Goal: Task Accomplishment & Management: Complete application form

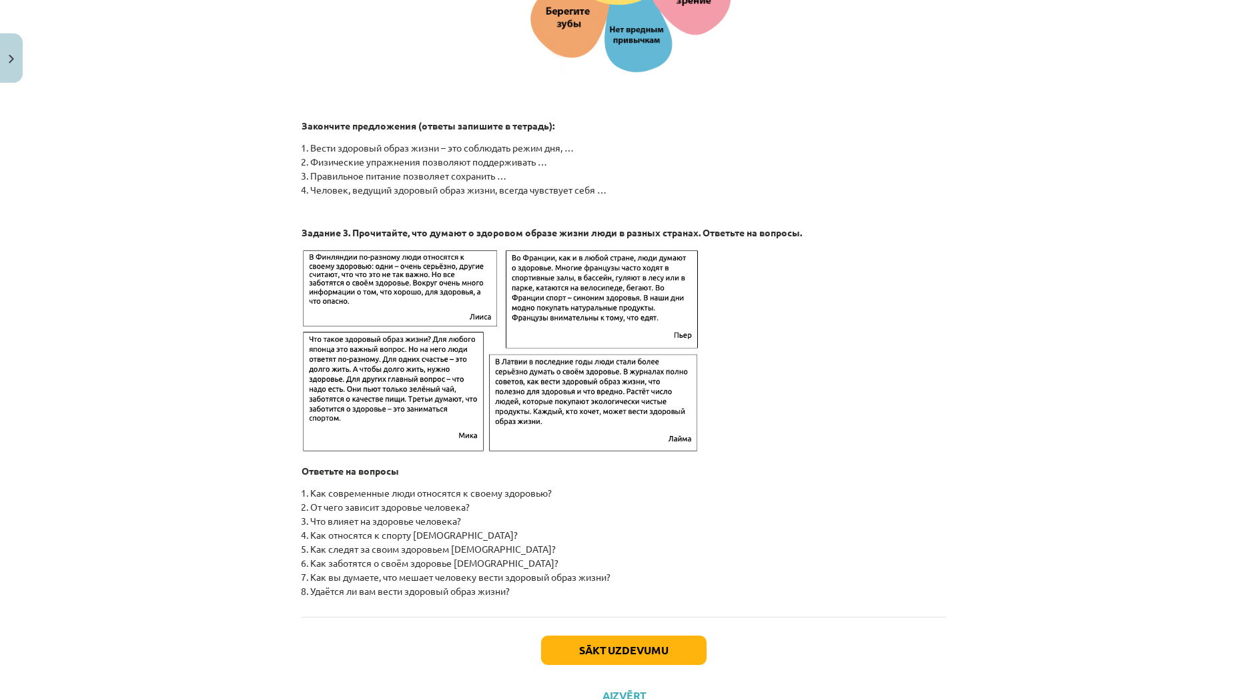
scroll to position [1932, 0]
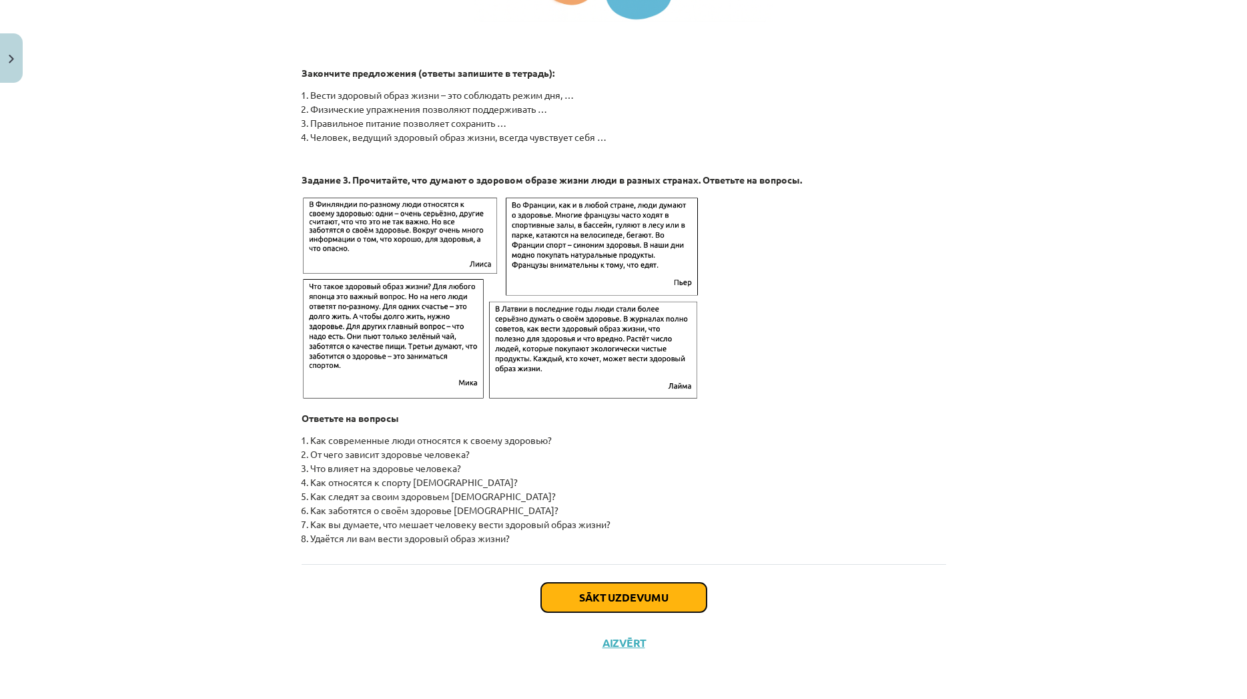
click at [615, 600] on button "Sākt uzdevumu" at bounding box center [624, 597] width 166 height 29
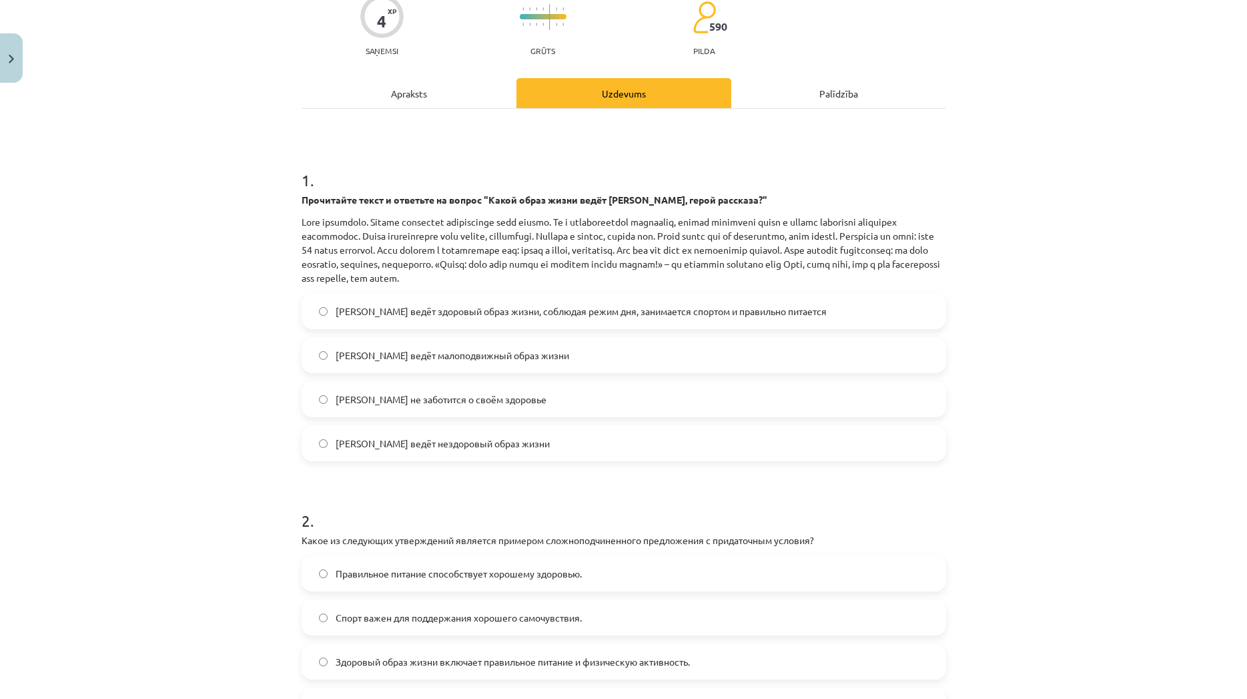
scroll to position [105, 0]
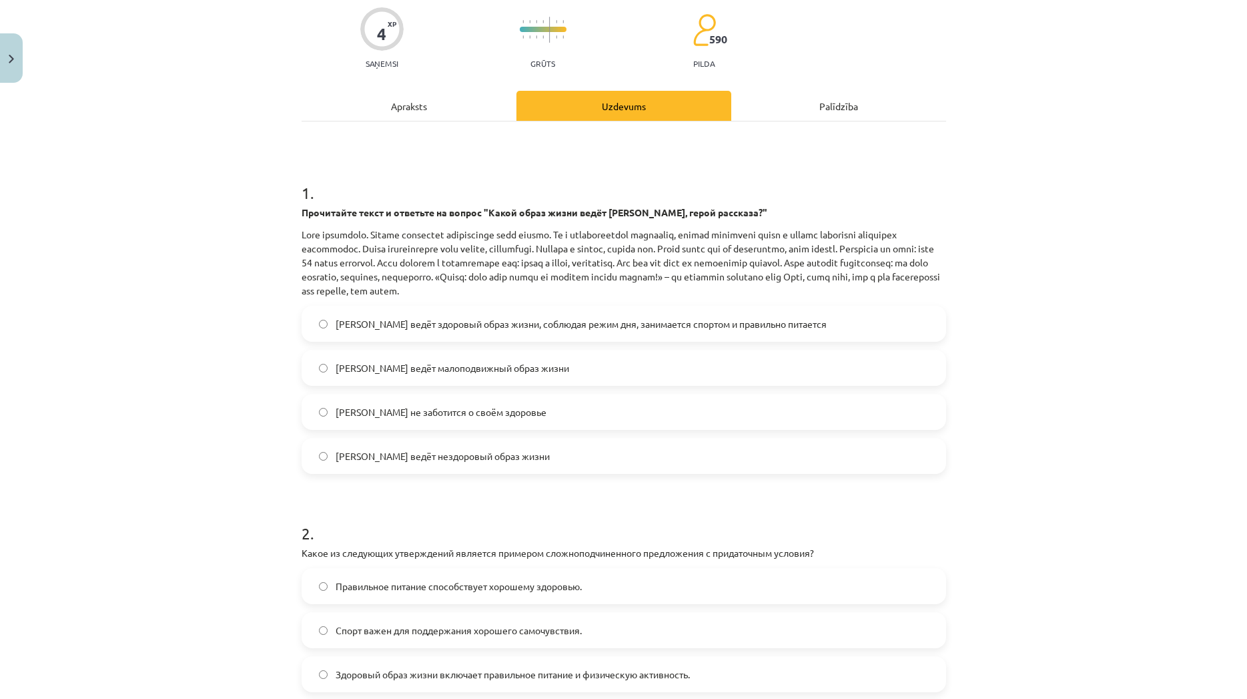
click at [336, 325] on span "[PERSON_NAME] ведёт здоровый образ жизни, соблюдая режим дня, занимается спорто…" at bounding box center [581, 324] width 491 height 14
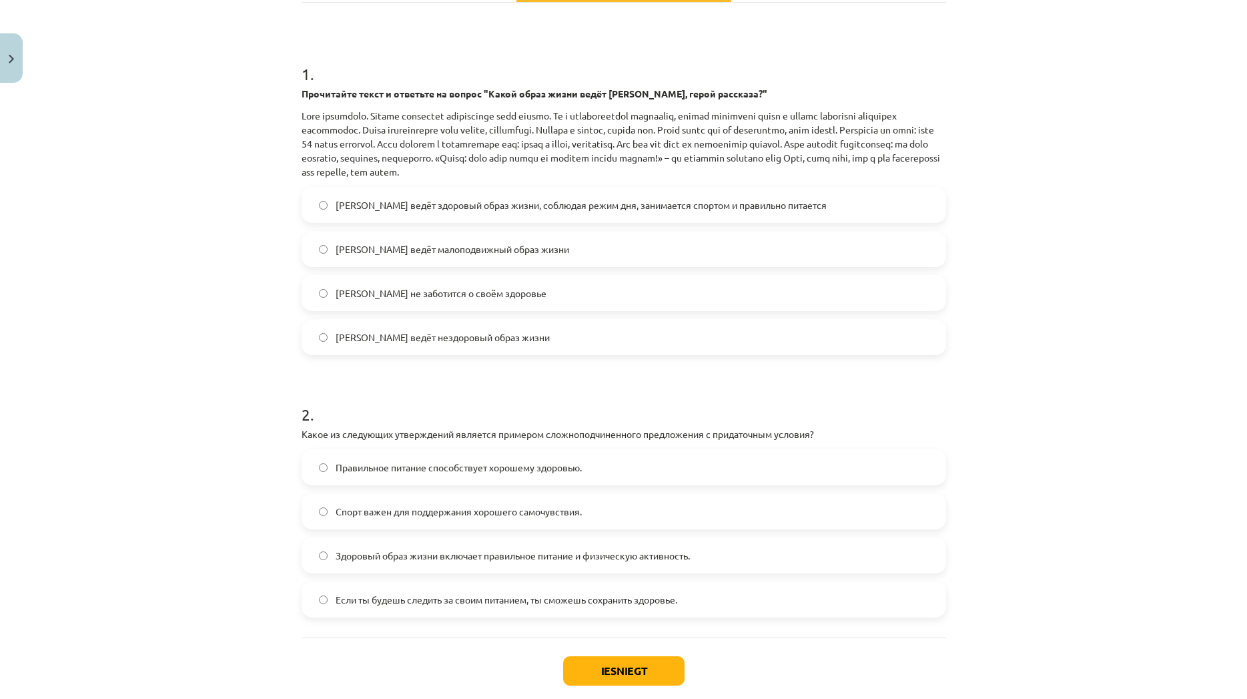
scroll to position [298, 0]
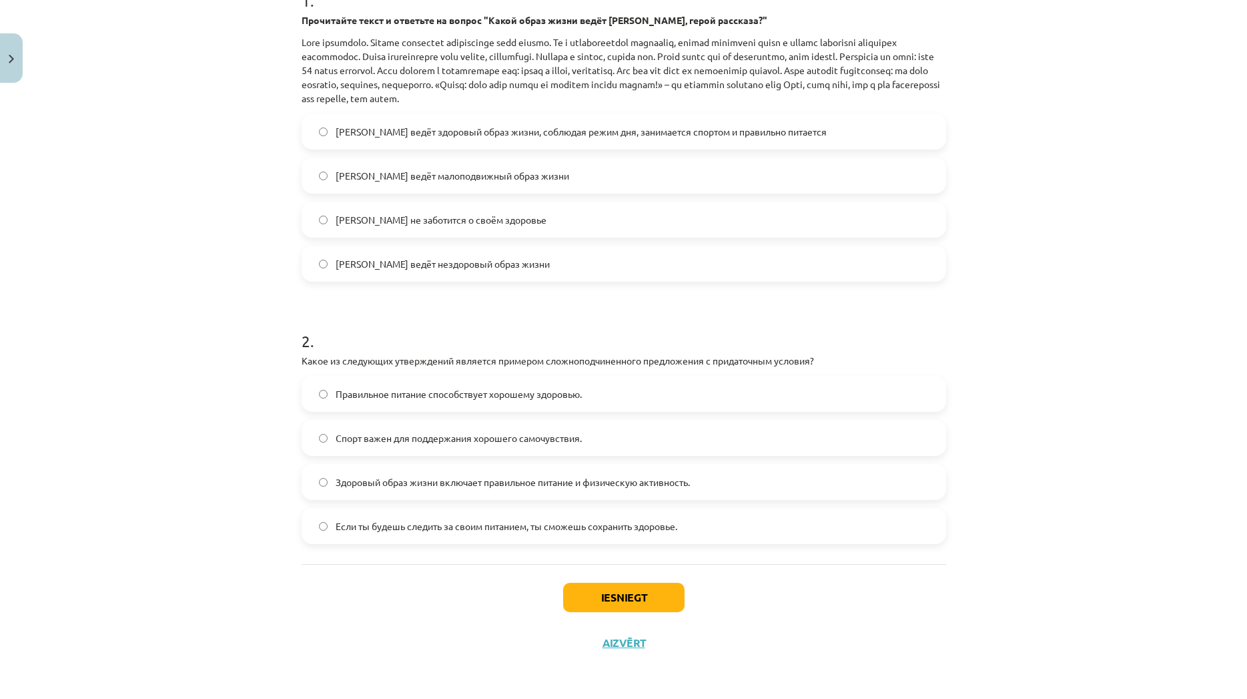
click at [639, 530] on span "Если ты будешь следить за своим питанием, ты сможешь сохранить здоровье." at bounding box center [507, 526] width 342 height 14
click at [668, 607] on button "Iesniegt" at bounding box center [623, 597] width 121 height 29
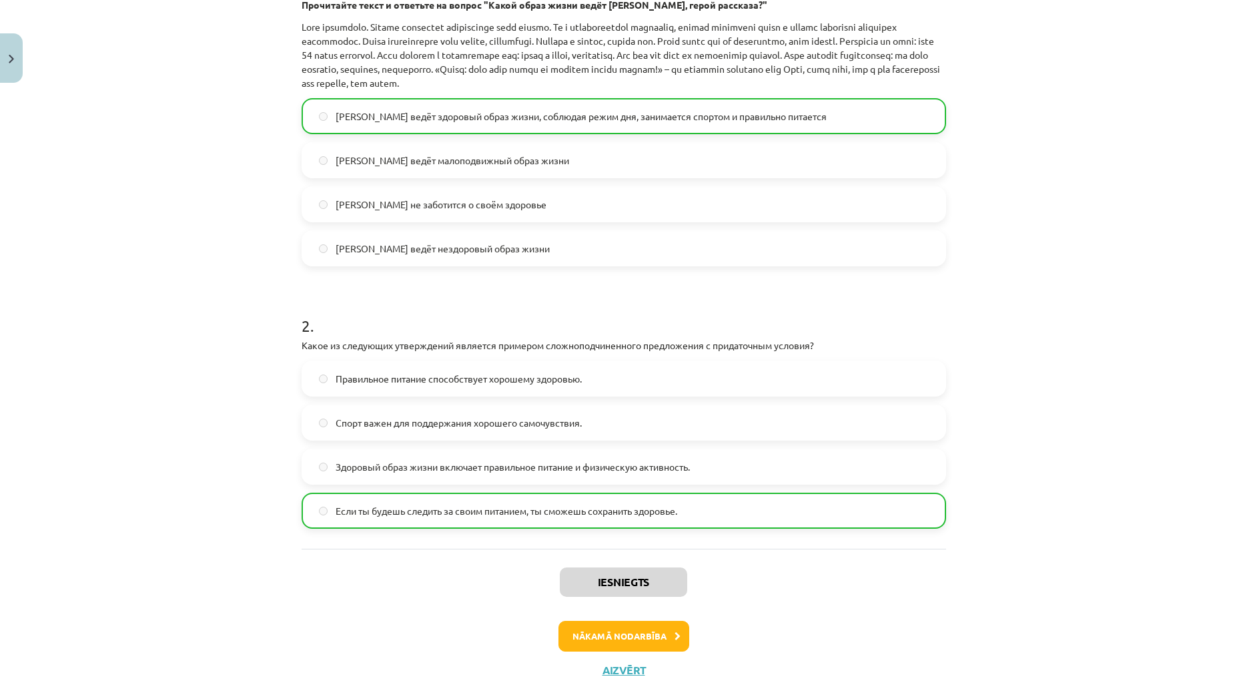
scroll to position [320, 0]
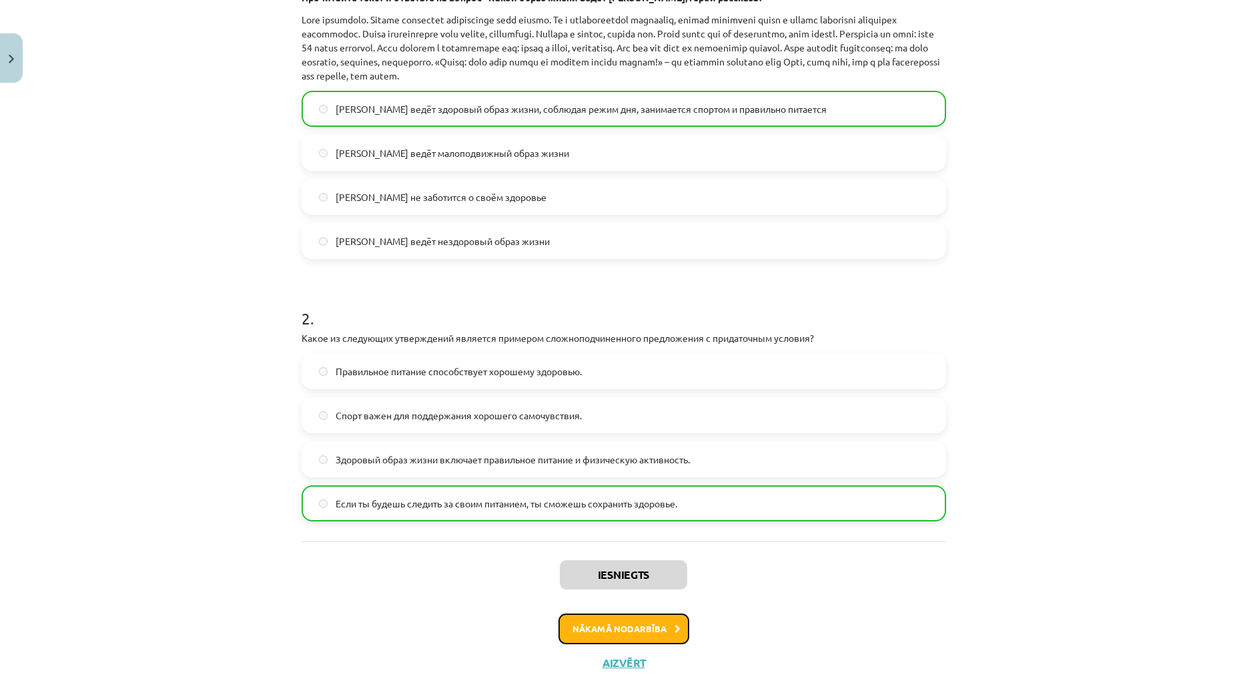
click at [658, 630] on button "Nākamā nodarbība" at bounding box center [624, 628] width 131 height 31
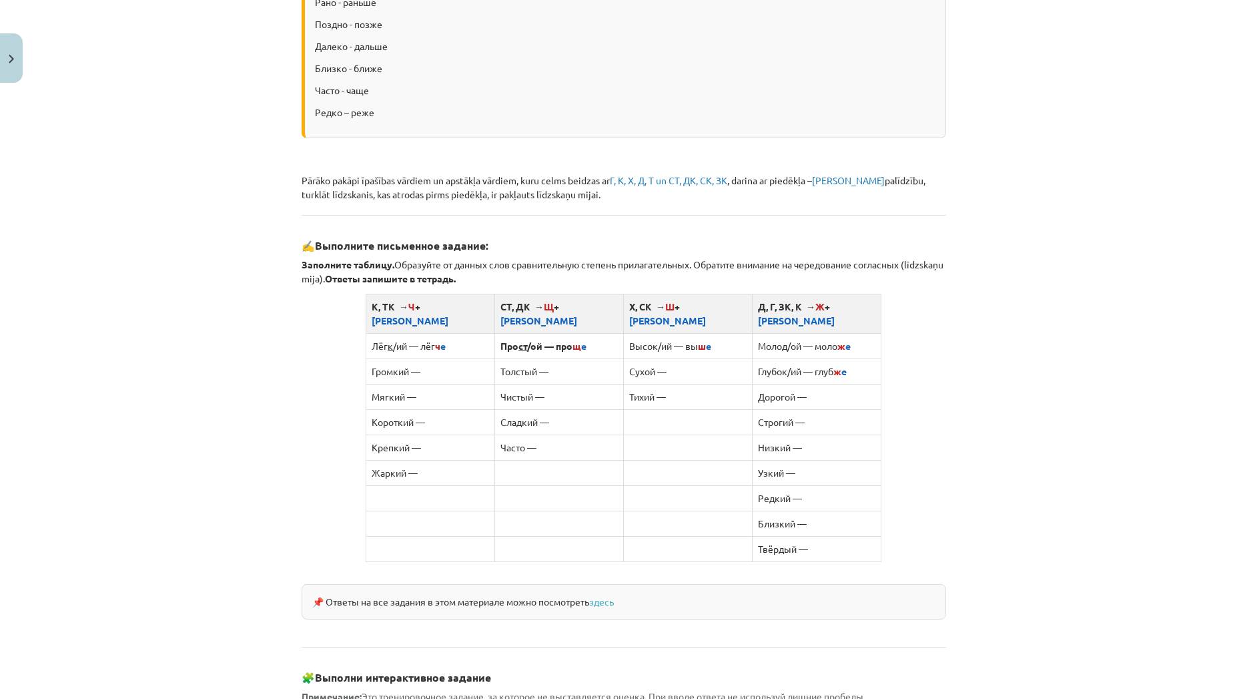
scroll to position [674, 0]
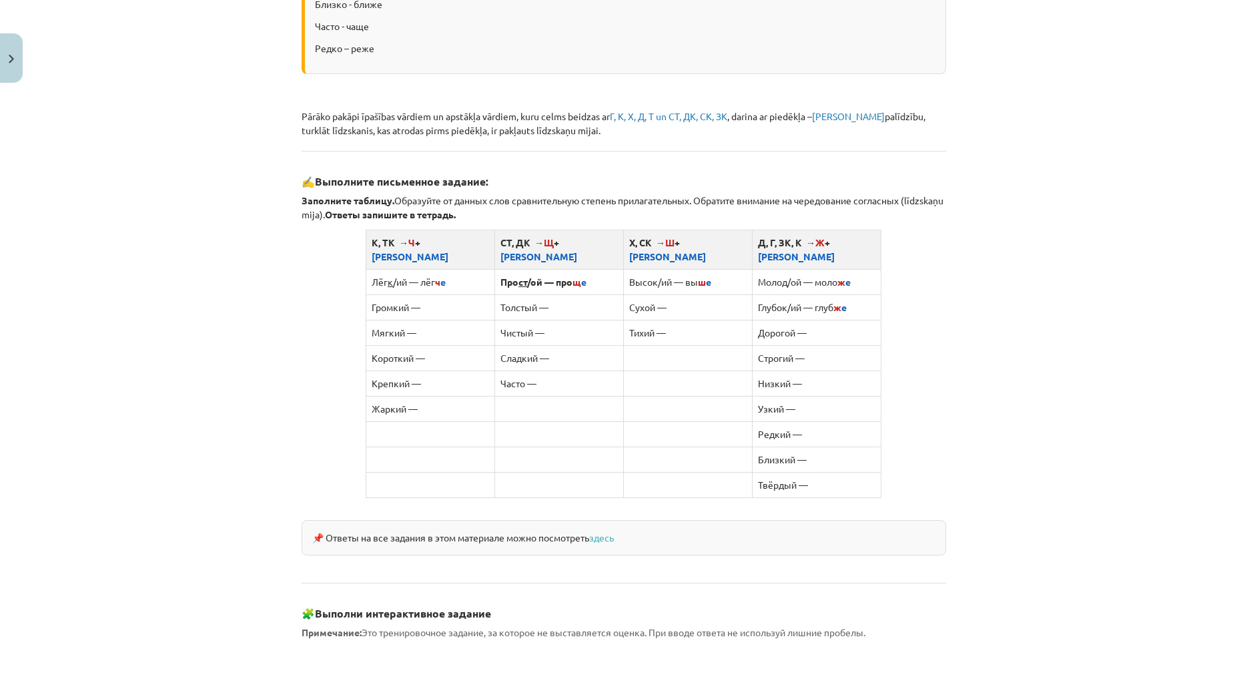
click at [440, 294] on td "Громкий —" at bounding box center [430, 306] width 129 height 25
click at [693, 372] on td at bounding box center [687, 382] width 129 height 25
click at [610, 531] on link "здесь" at bounding box center [601, 537] width 25 height 12
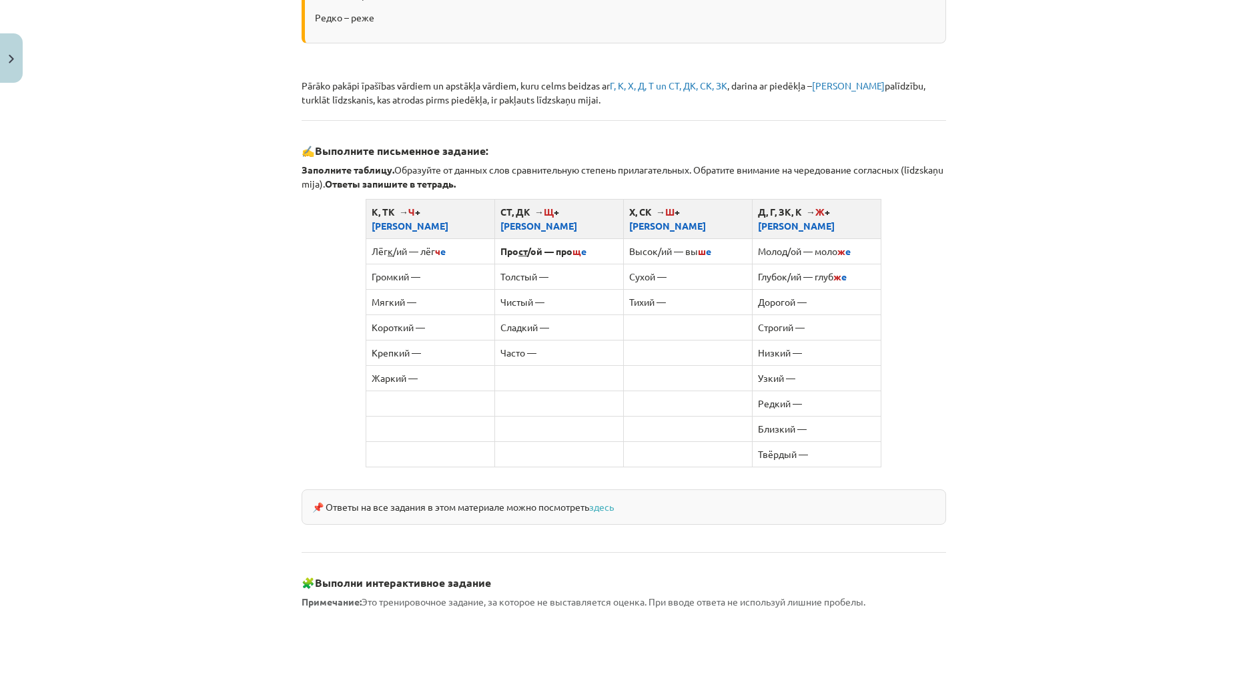
scroll to position [961, 0]
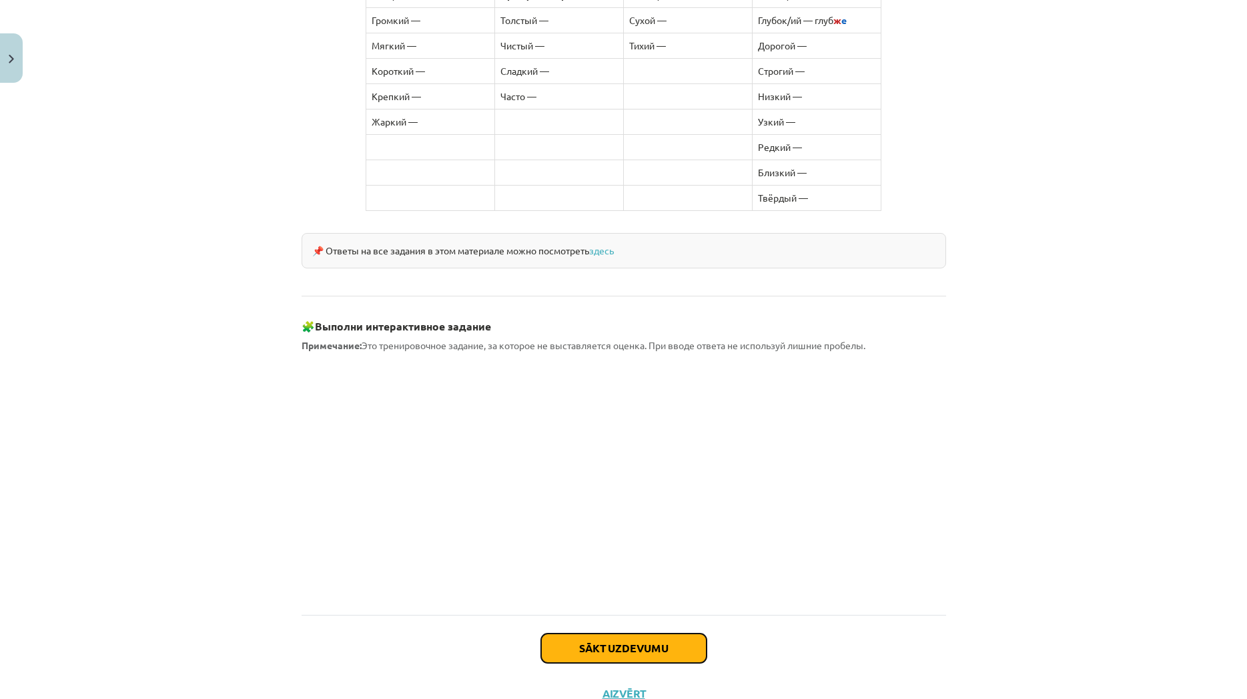
click at [639, 633] on button "Sākt uzdevumu" at bounding box center [624, 647] width 166 height 29
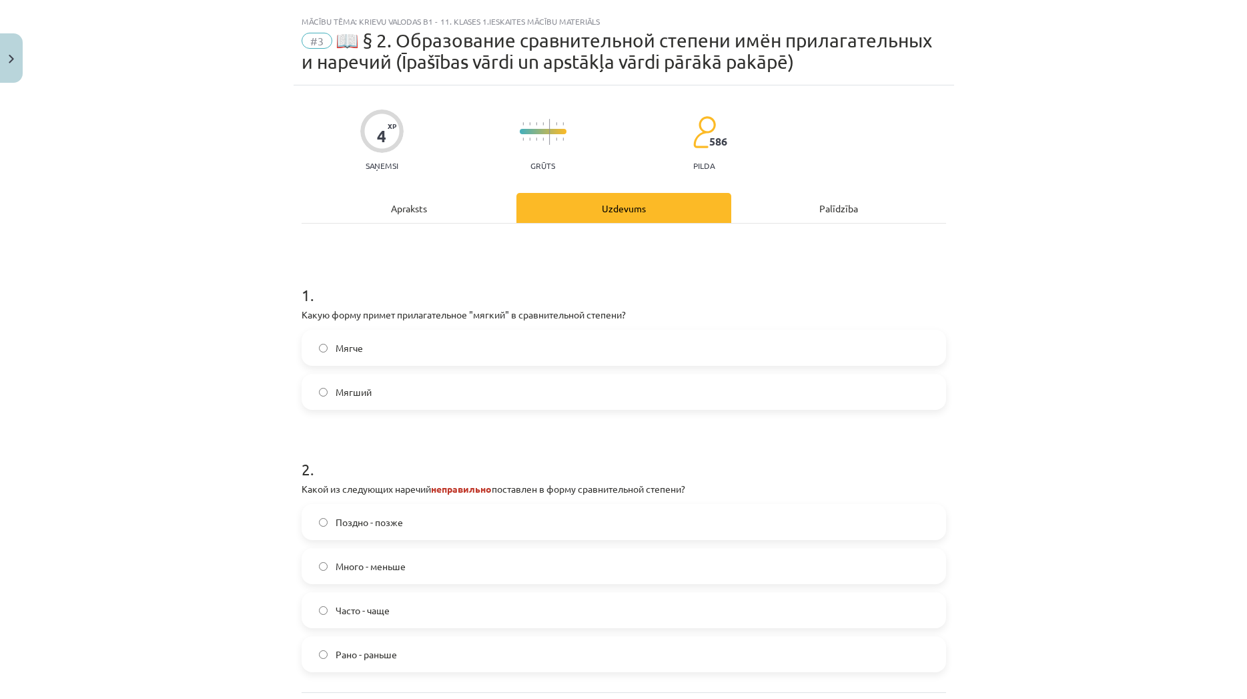
scroll to position [89, 0]
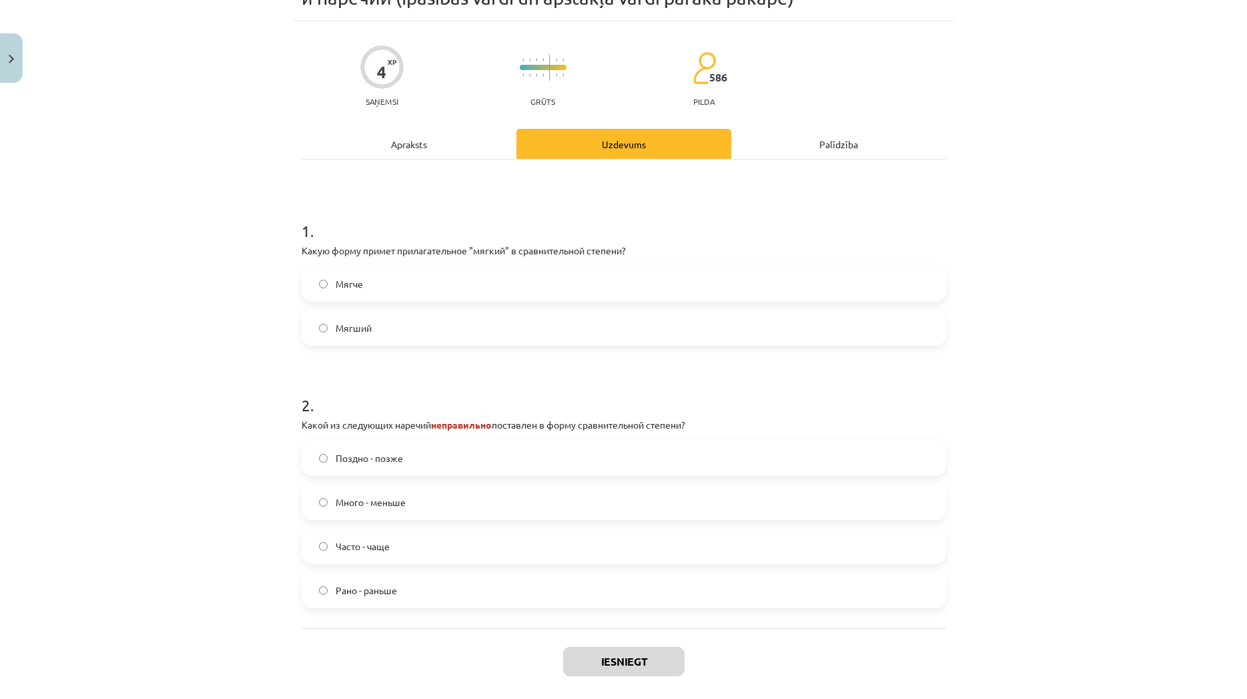
click at [436, 278] on label "Мягче" at bounding box center [624, 283] width 642 height 33
click at [467, 496] on label "Много - меньше" at bounding box center [624, 501] width 642 height 33
click at [645, 659] on button "Iesniegt" at bounding box center [623, 661] width 121 height 29
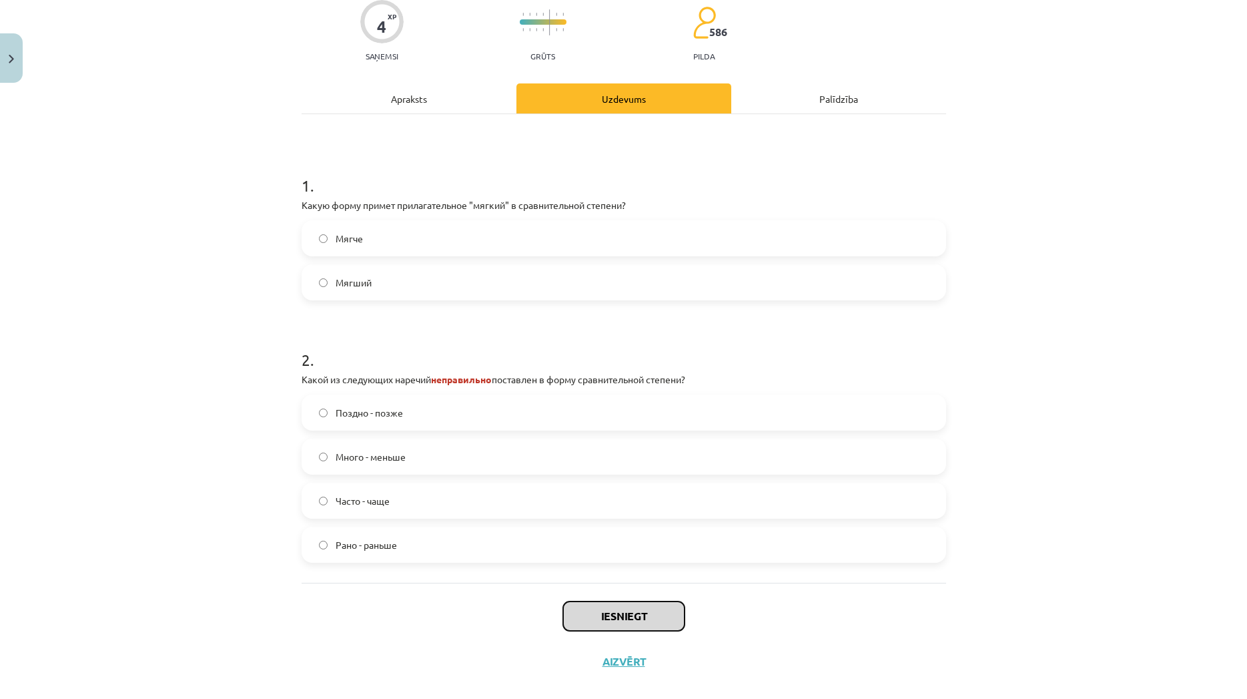
scroll to position [153, 0]
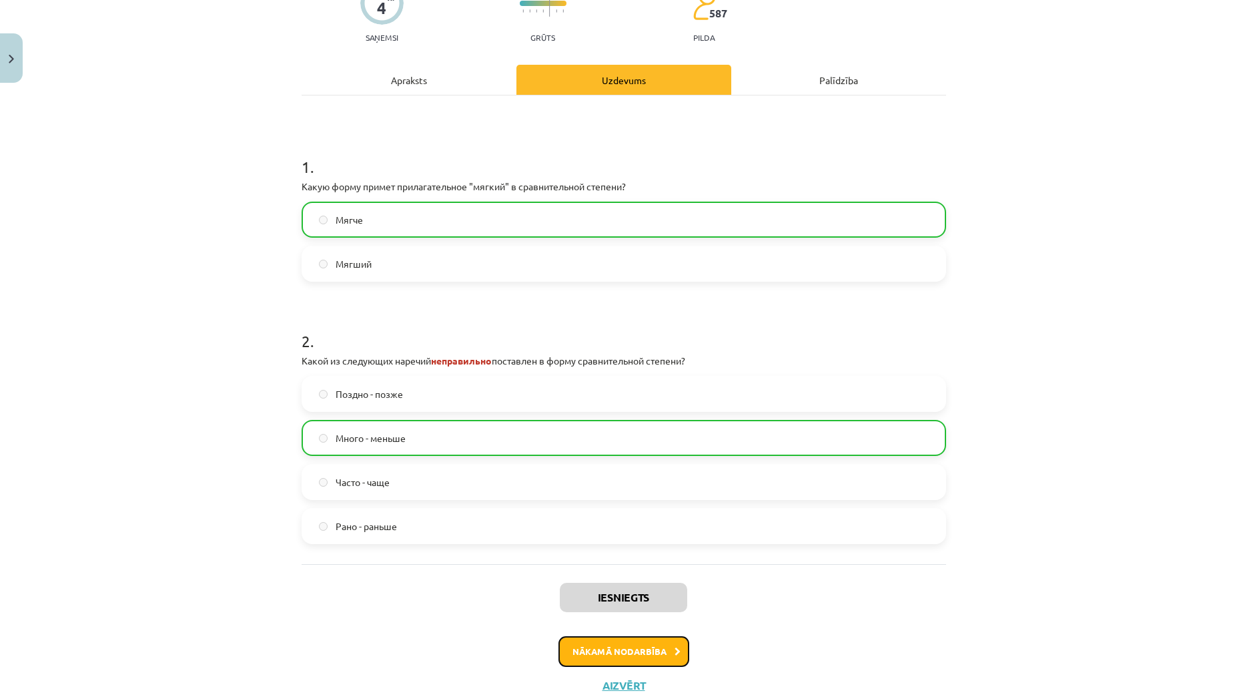
click at [644, 648] on button "Nākamā nodarbība" at bounding box center [624, 651] width 131 height 31
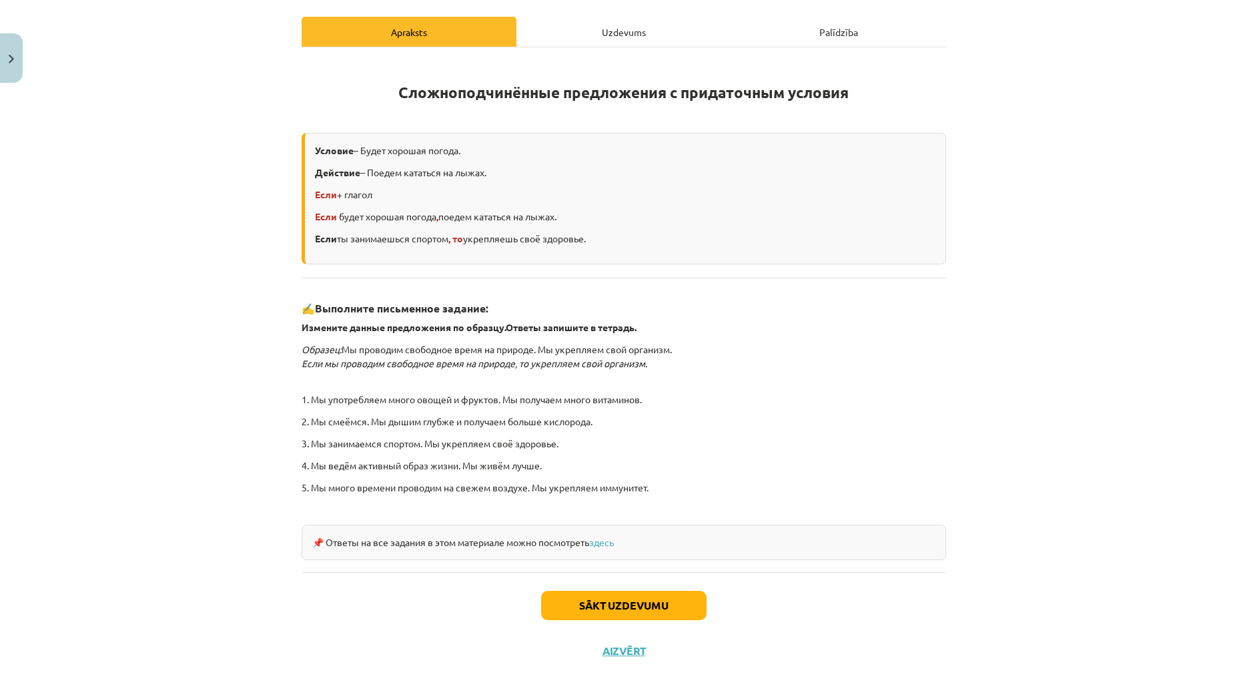
scroll to position [186, 0]
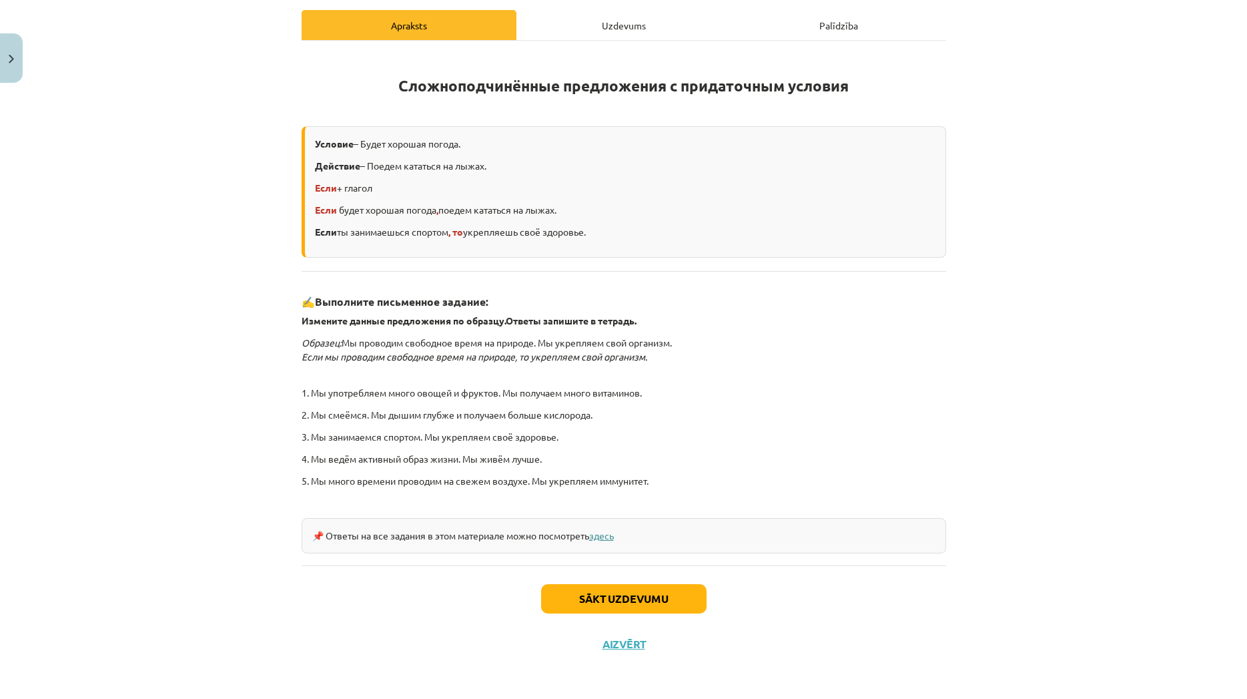
click at [607, 535] on link "здесь" at bounding box center [601, 535] width 25 height 12
click at [628, 603] on button "Sākt uzdevumu" at bounding box center [624, 598] width 166 height 29
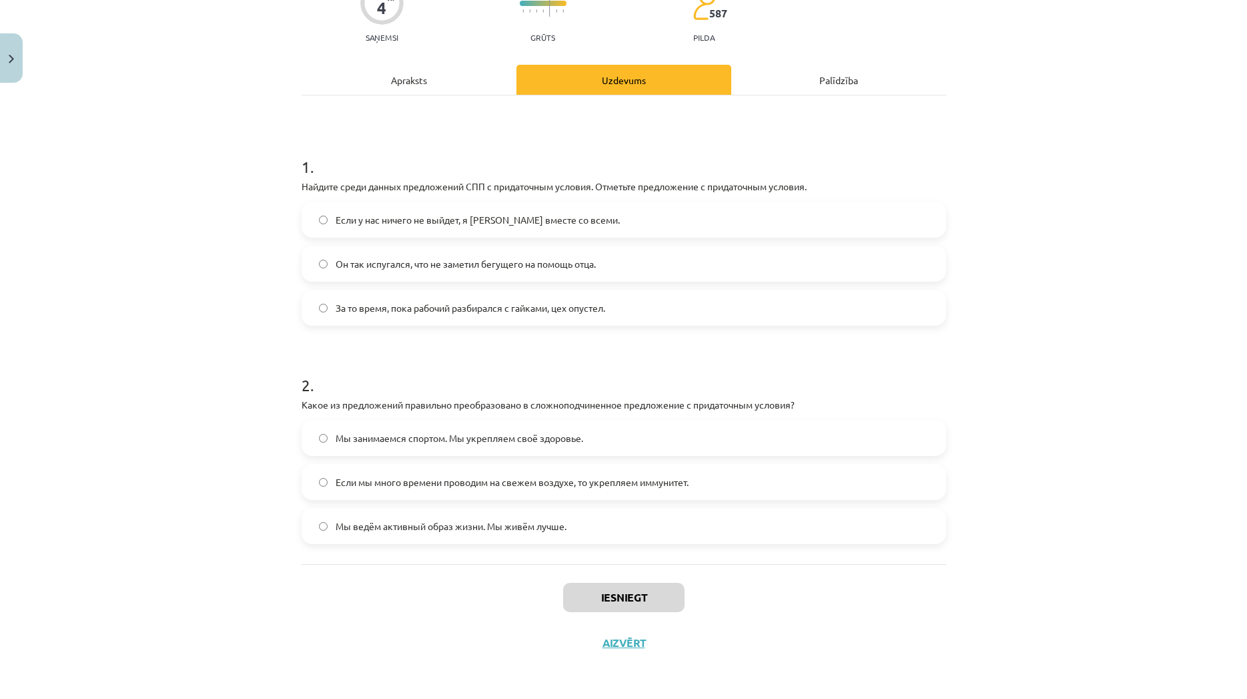
scroll to position [131, 0]
click at [309, 216] on label "Если у нас ничего не выйдет, я [PERSON_NAME] вместе со всеми." at bounding box center [624, 219] width 642 height 33
click at [567, 479] on span "Если мы много времени проводим на свежем воздухе, то укрепляем иммунитет." at bounding box center [512, 482] width 353 height 14
click at [585, 607] on button "Iesniegt" at bounding box center [623, 597] width 121 height 29
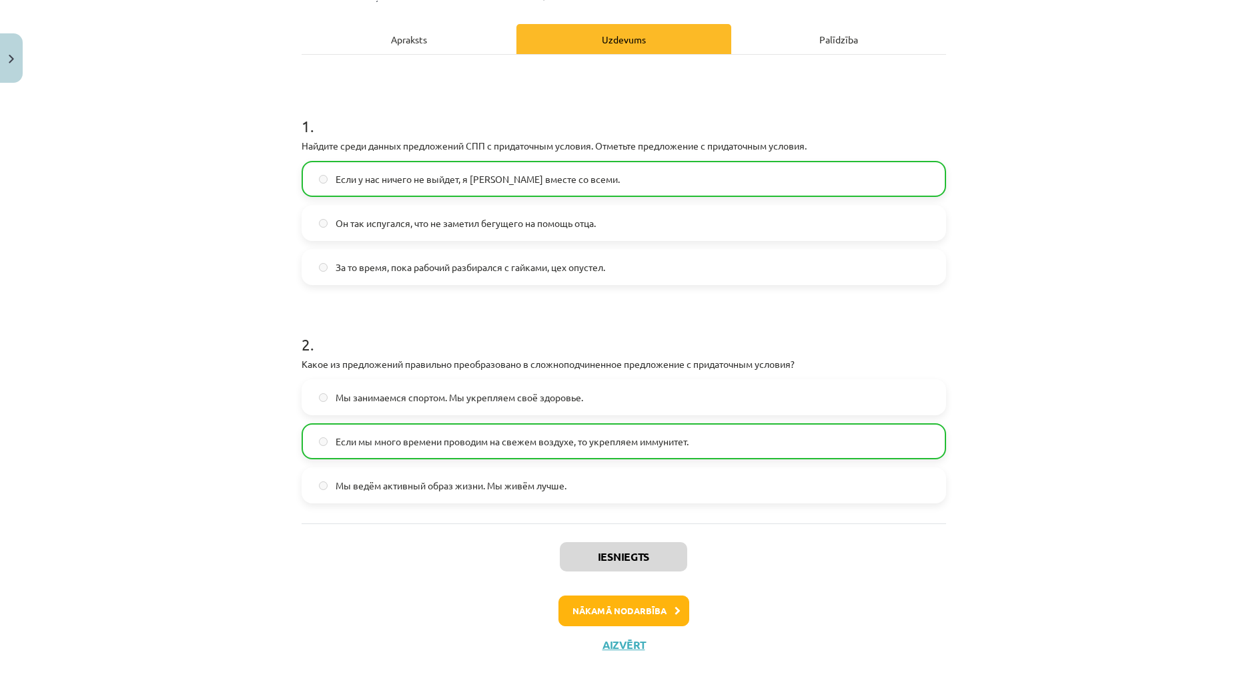
scroll to position [174, 0]
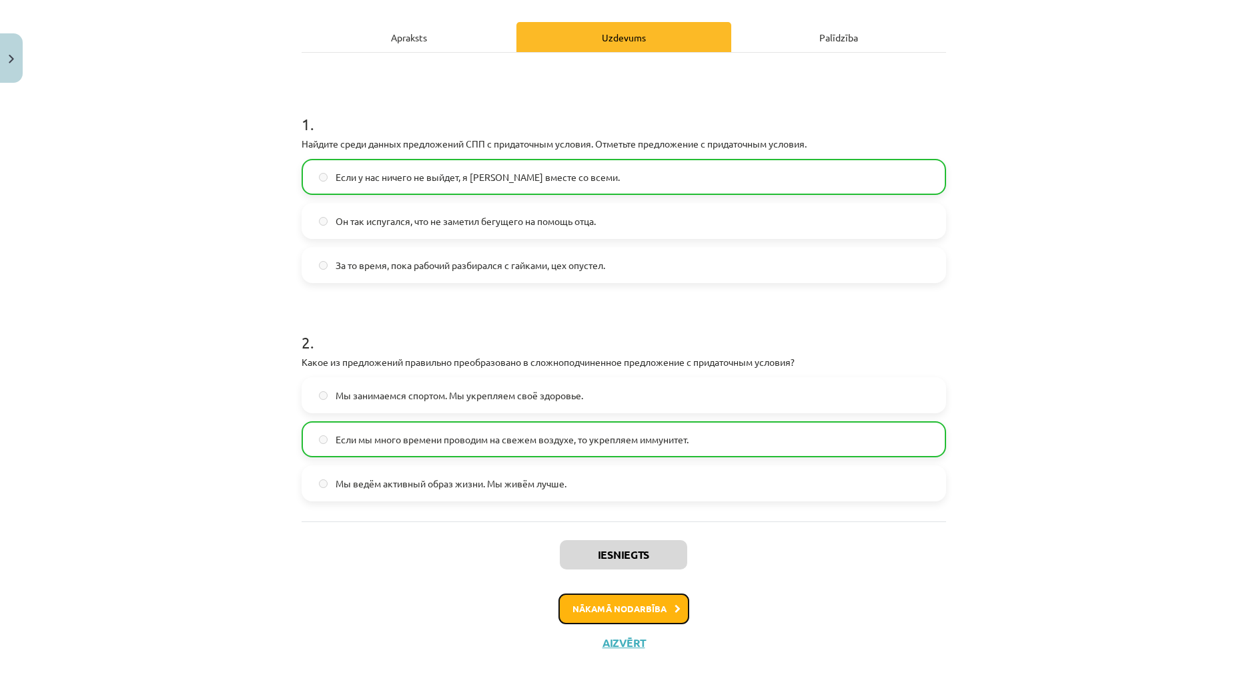
click at [583, 604] on button "Nākamā nodarbība" at bounding box center [624, 608] width 131 height 31
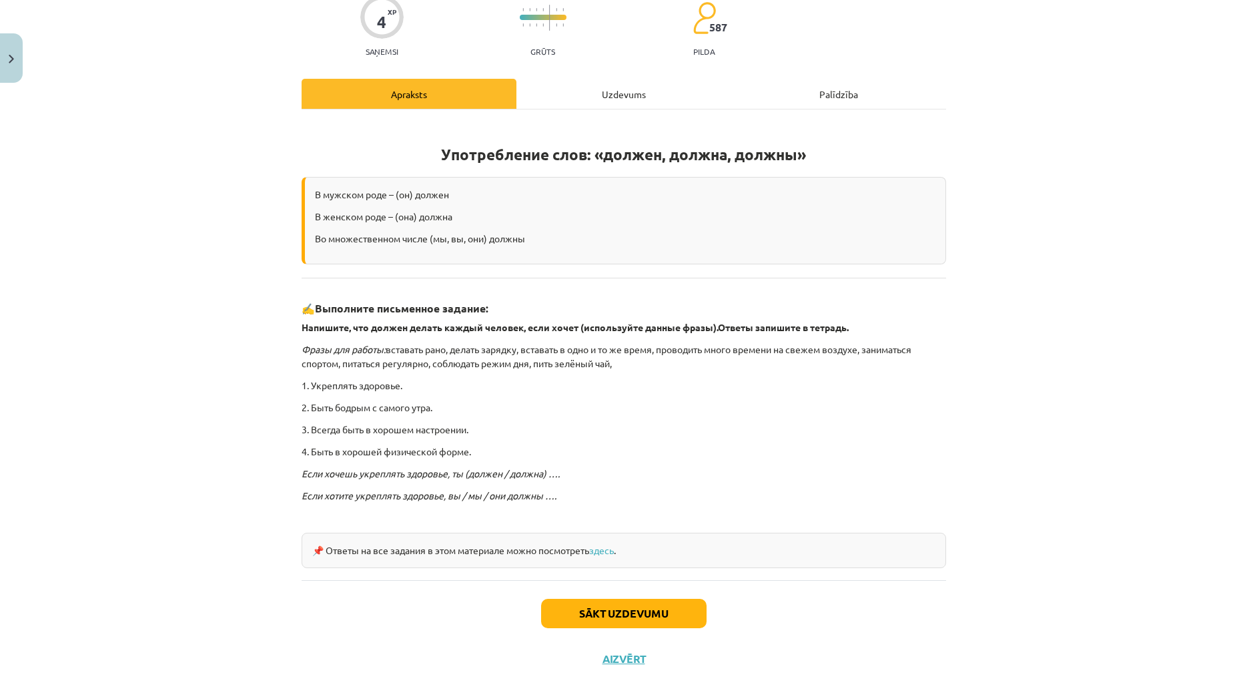
scroll to position [128, 0]
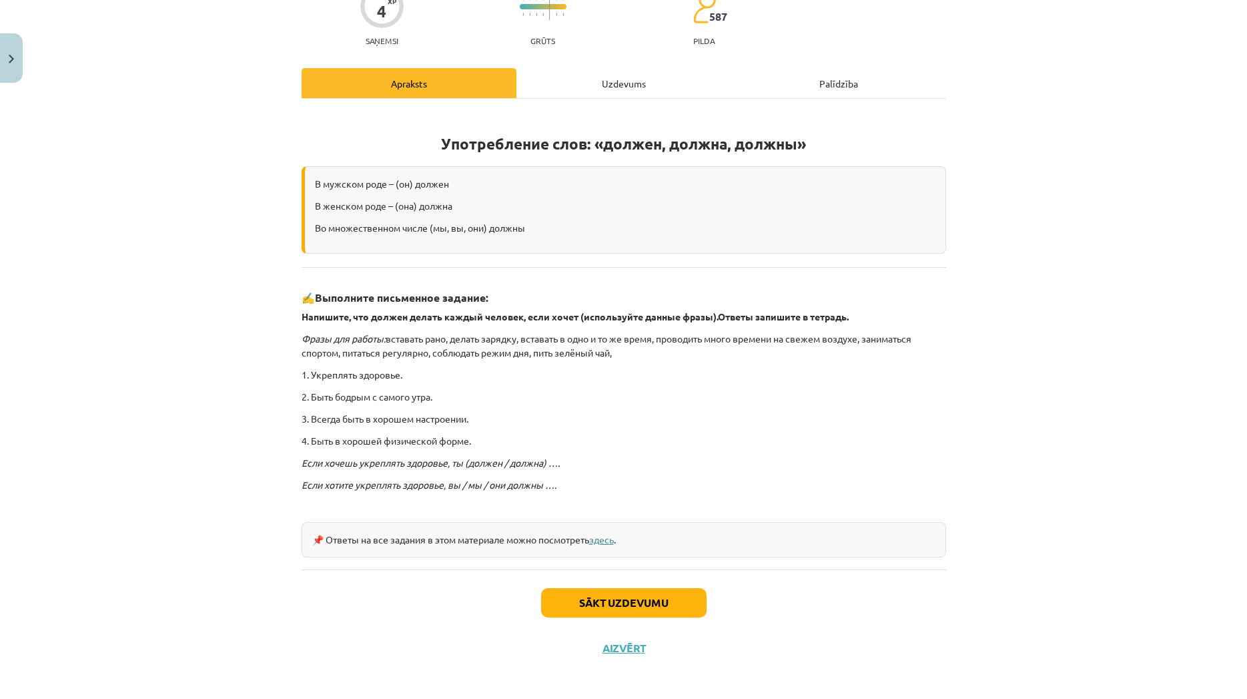
click at [598, 543] on link "здесь" at bounding box center [601, 539] width 25 height 12
click at [635, 601] on button "Sākt uzdevumu" at bounding box center [624, 602] width 166 height 29
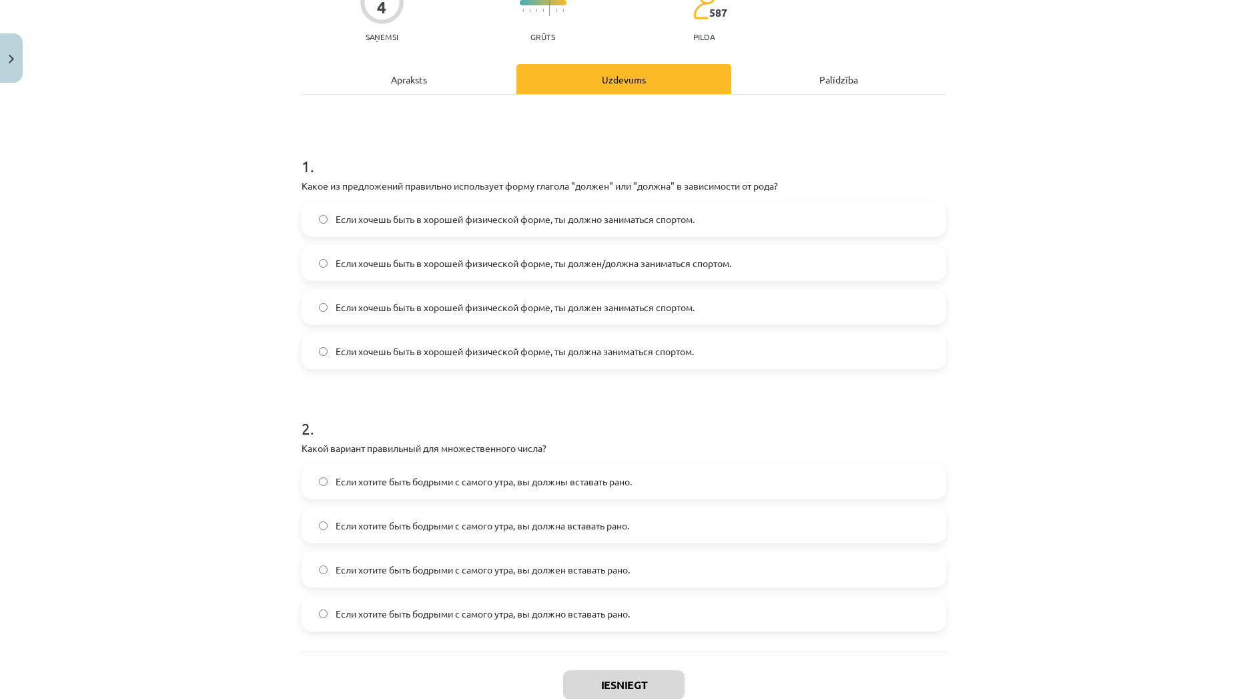
scroll to position [156, 0]
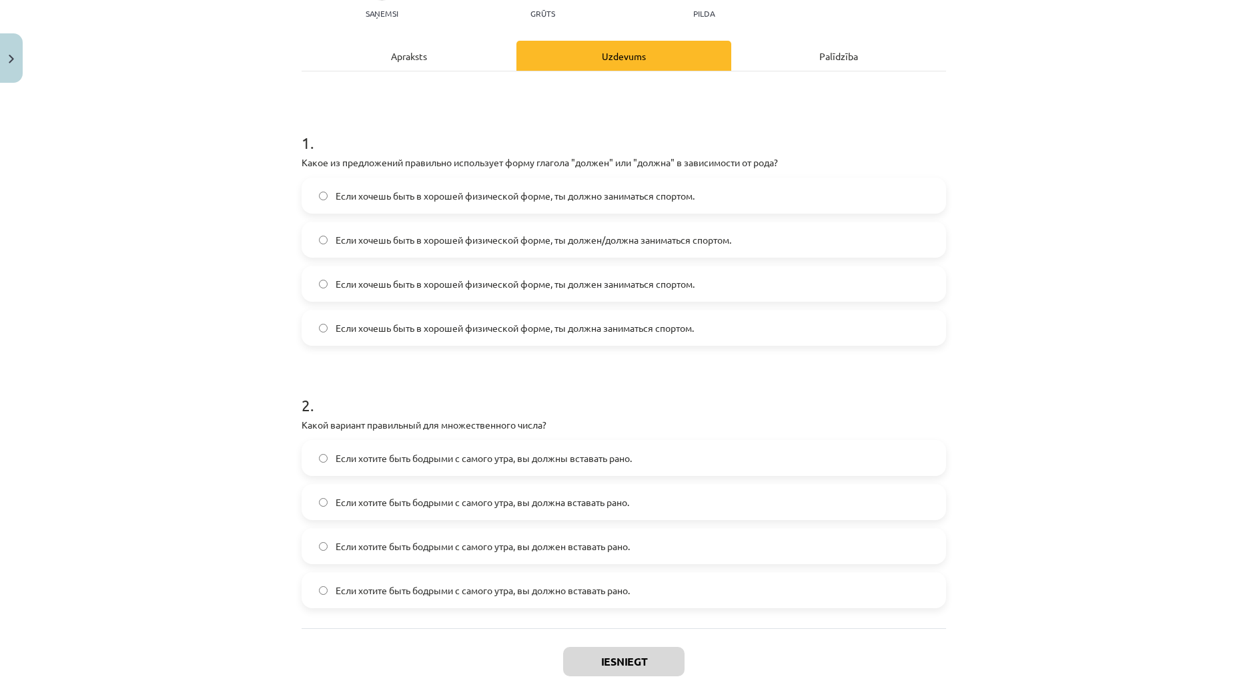
click at [671, 240] on span "Если хочешь быть в хорошей физической форме, ты должен/должна заниматься спорто…" at bounding box center [534, 240] width 396 height 14
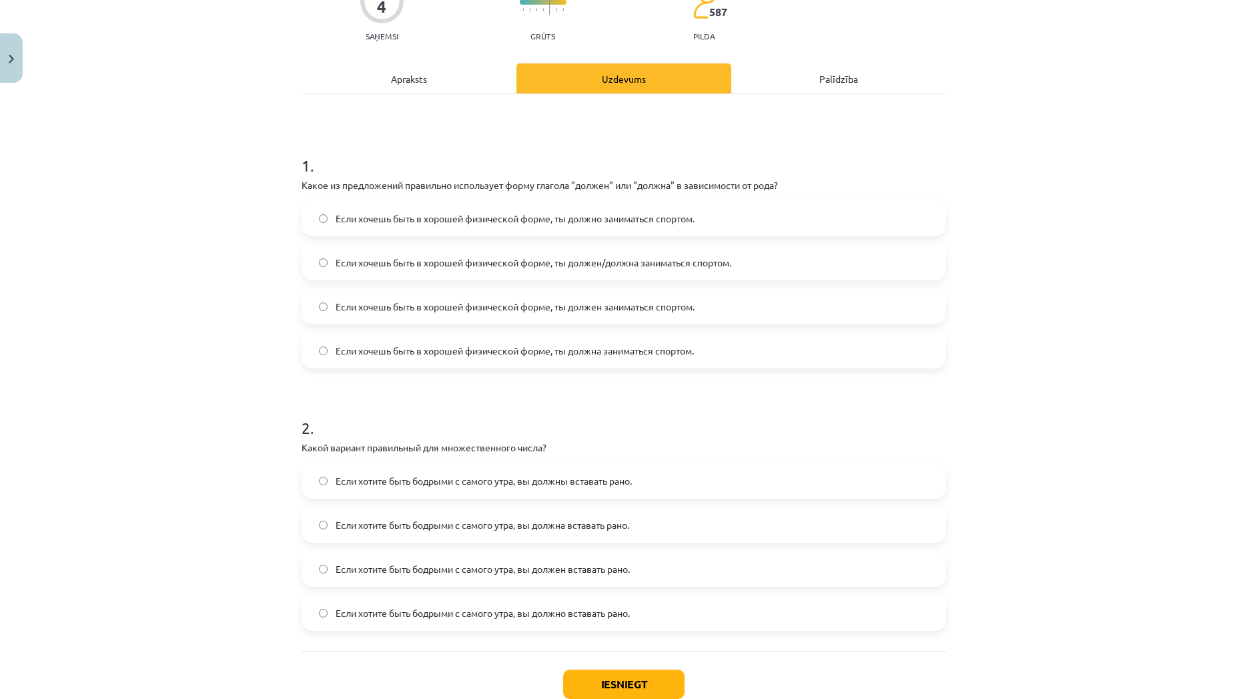
scroll to position [192, 0]
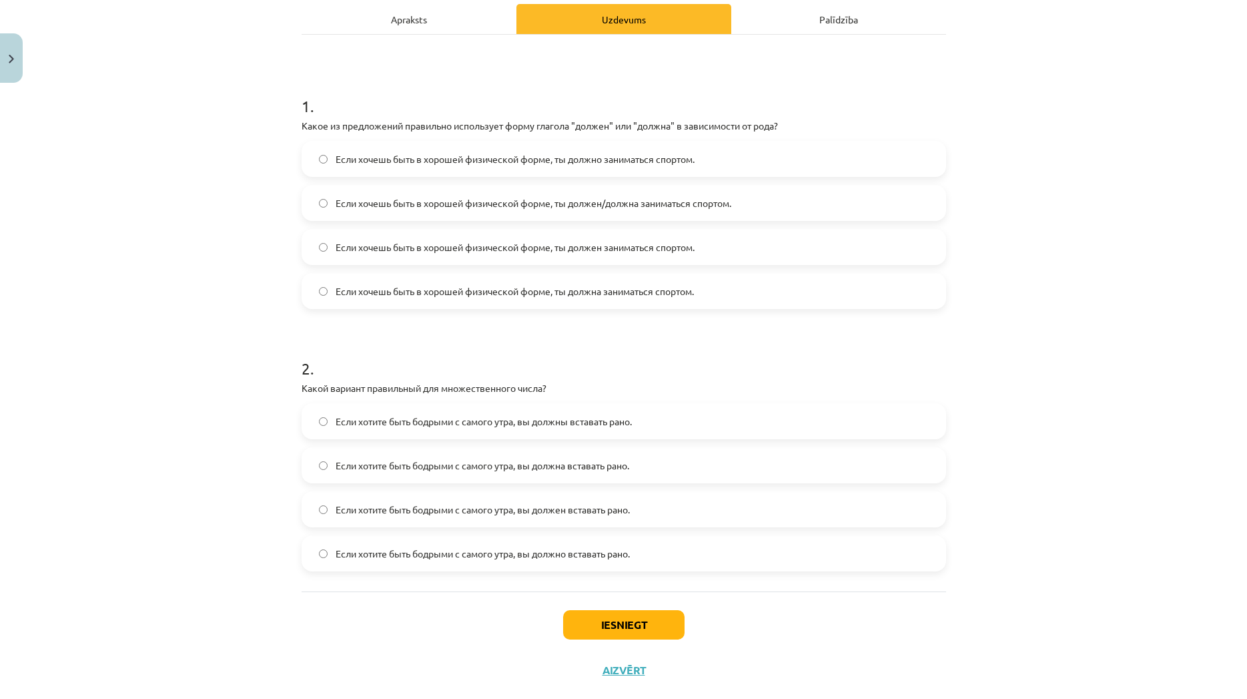
click at [624, 420] on span "Если хотите быть бодрыми с самого утра, вы должны вставать рано." at bounding box center [484, 421] width 296 height 14
click at [613, 636] on button "Iesniegt" at bounding box center [623, 624] width 121 height 29
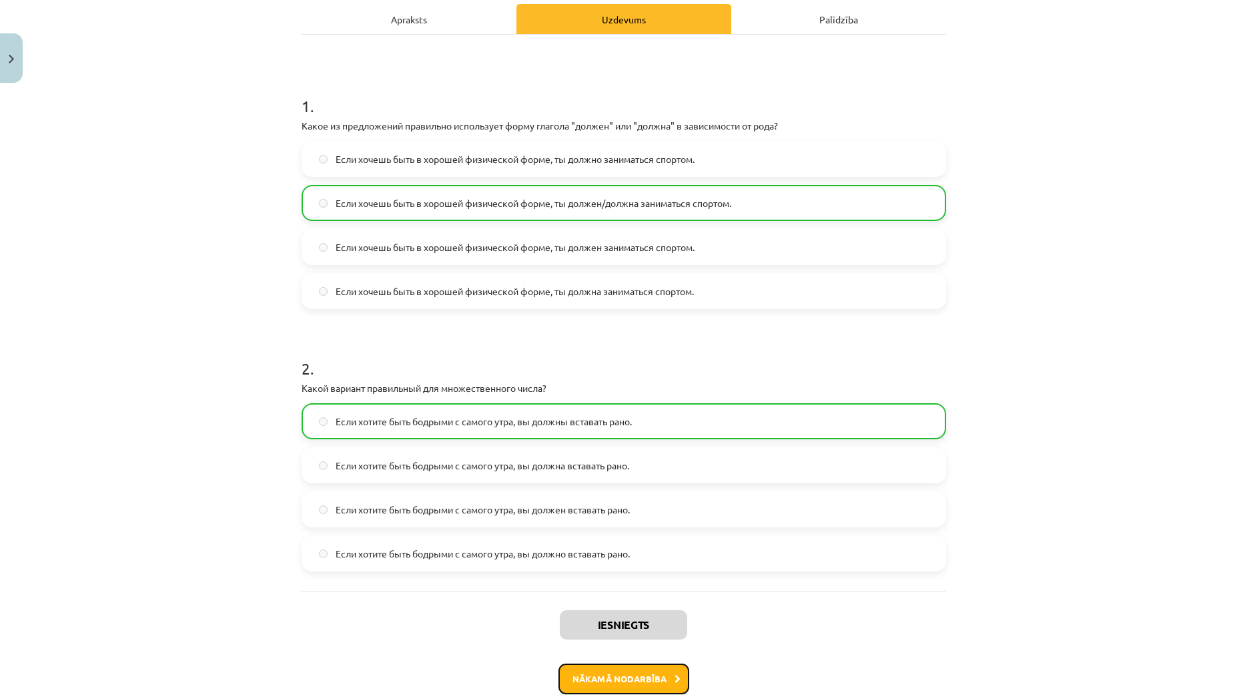
click at [628, 673] on button "Nākamā nodarbība" at bounding box center [624, 678] width 131 height 31
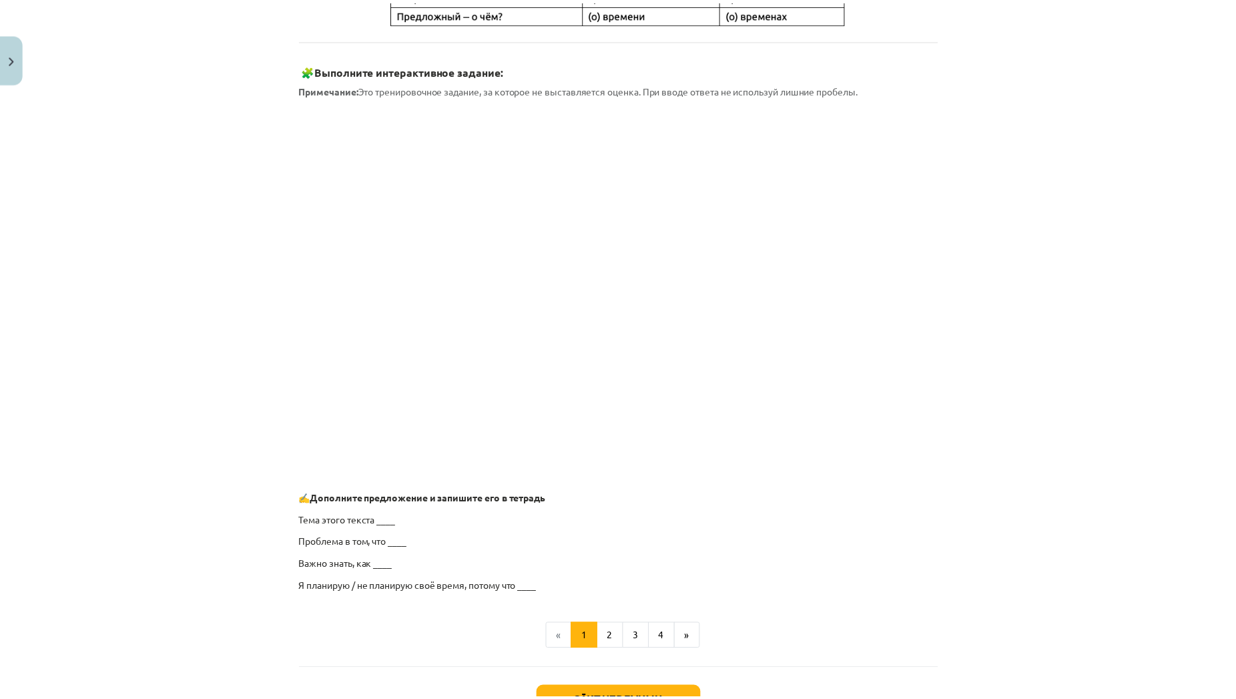
scroll to position [842, 0]
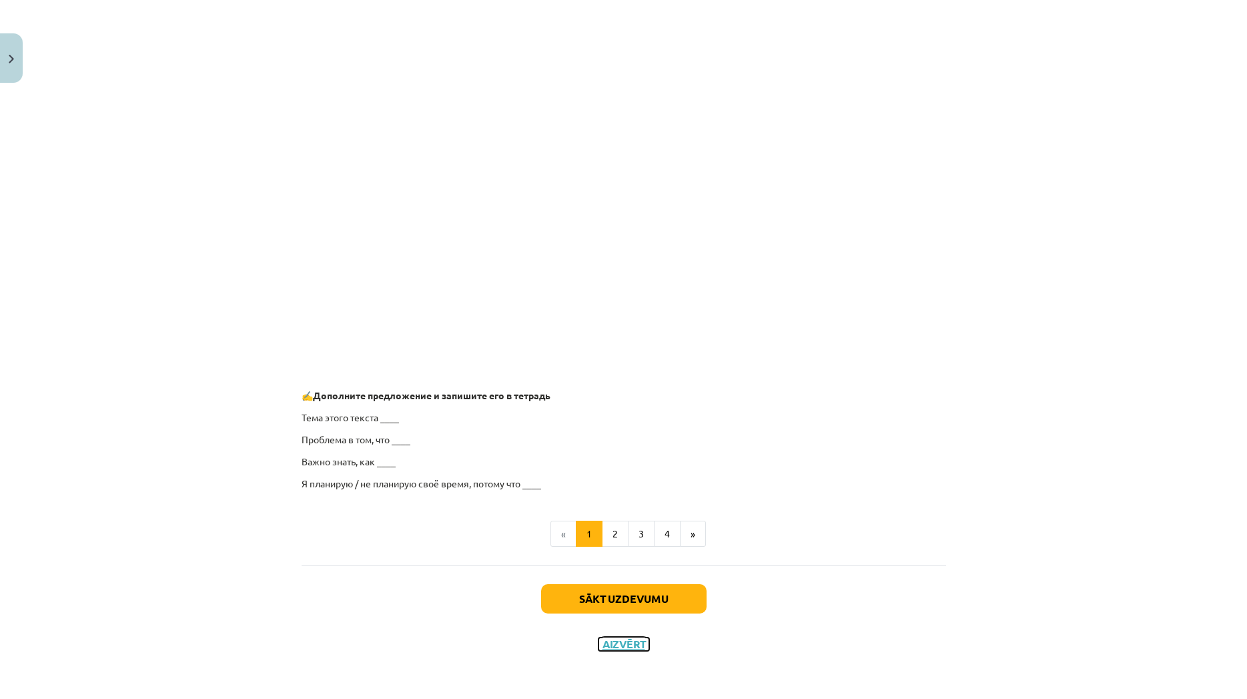
click at [634, 647] on button "Aizvērt" at bounding box center [624, 643] width 51 height 13
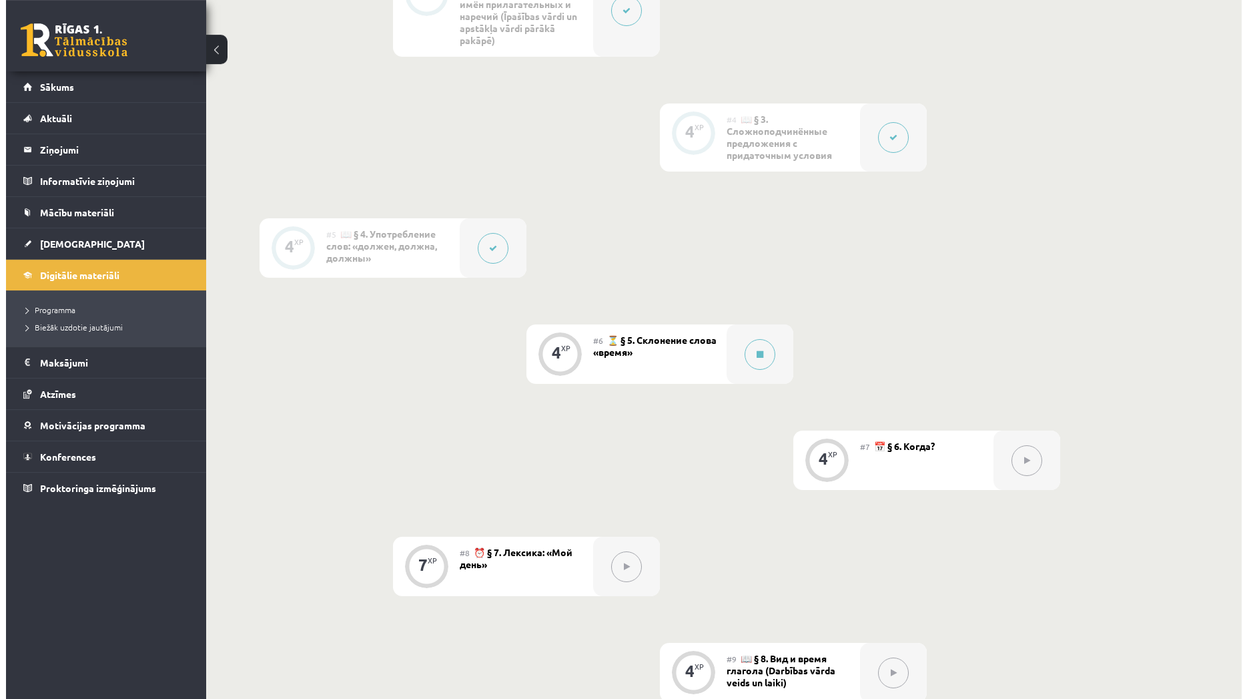
scroll to position [752, 0]
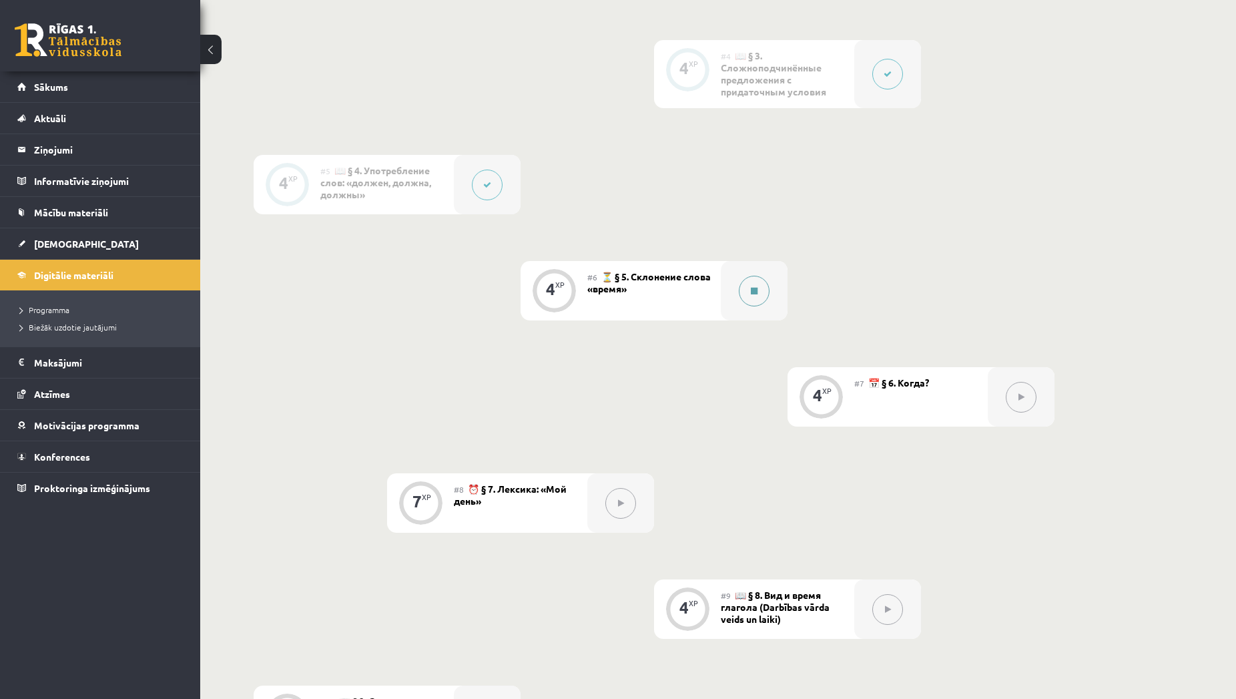
click at [741, 298] on button at bounding box center [754, 291] width 31 height 31
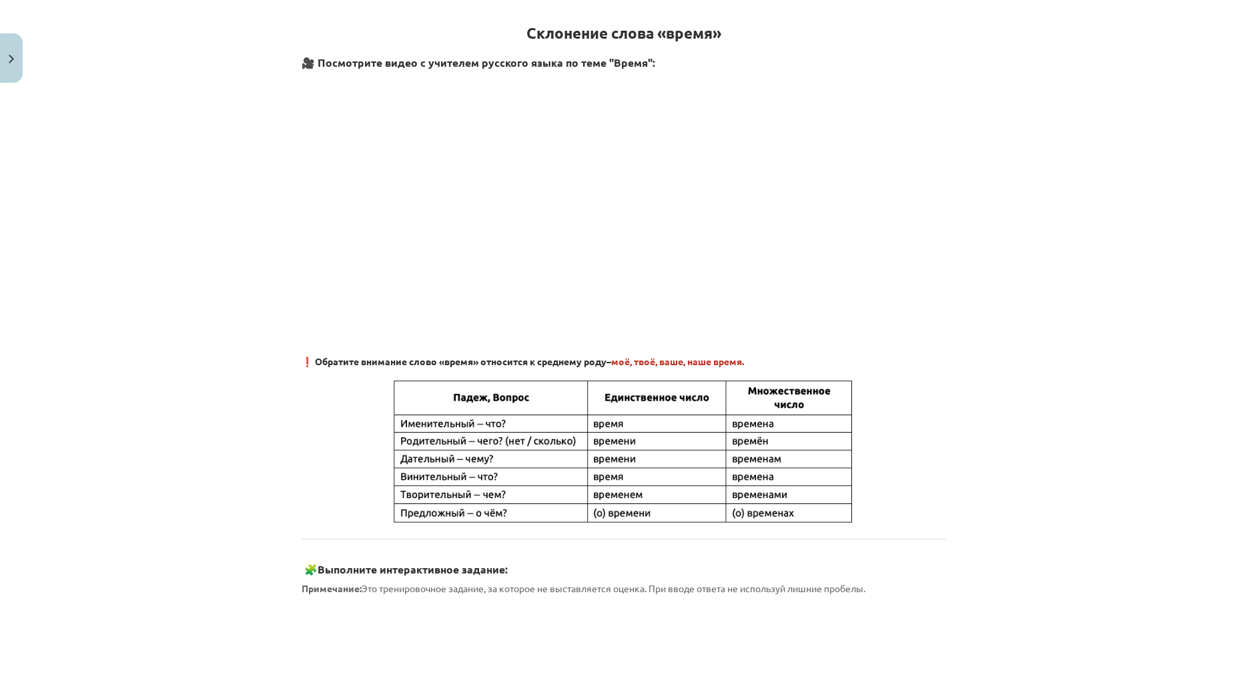
scroll to position [256, 0]
